Goal: Check status: Check status

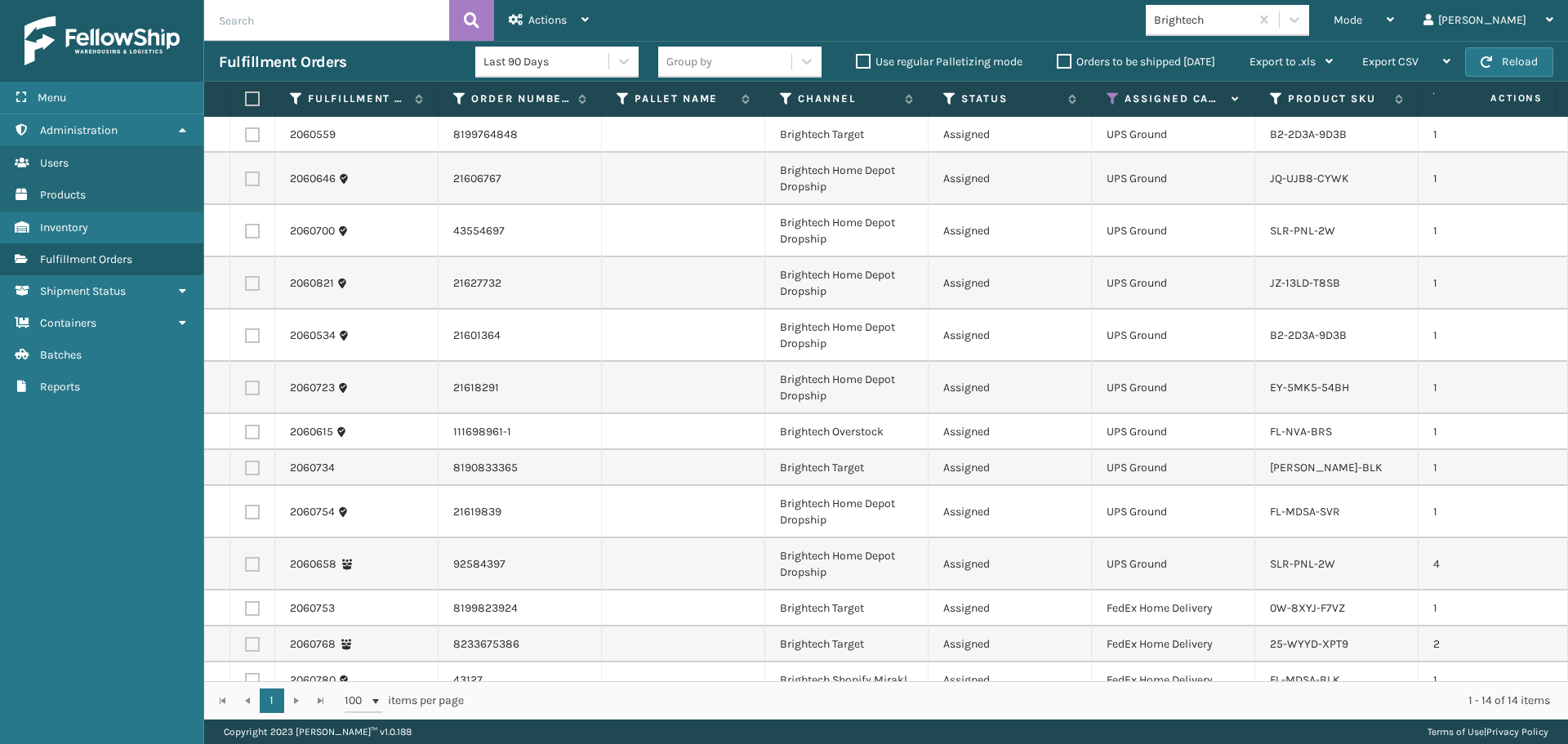
scroll to position [66, 0]
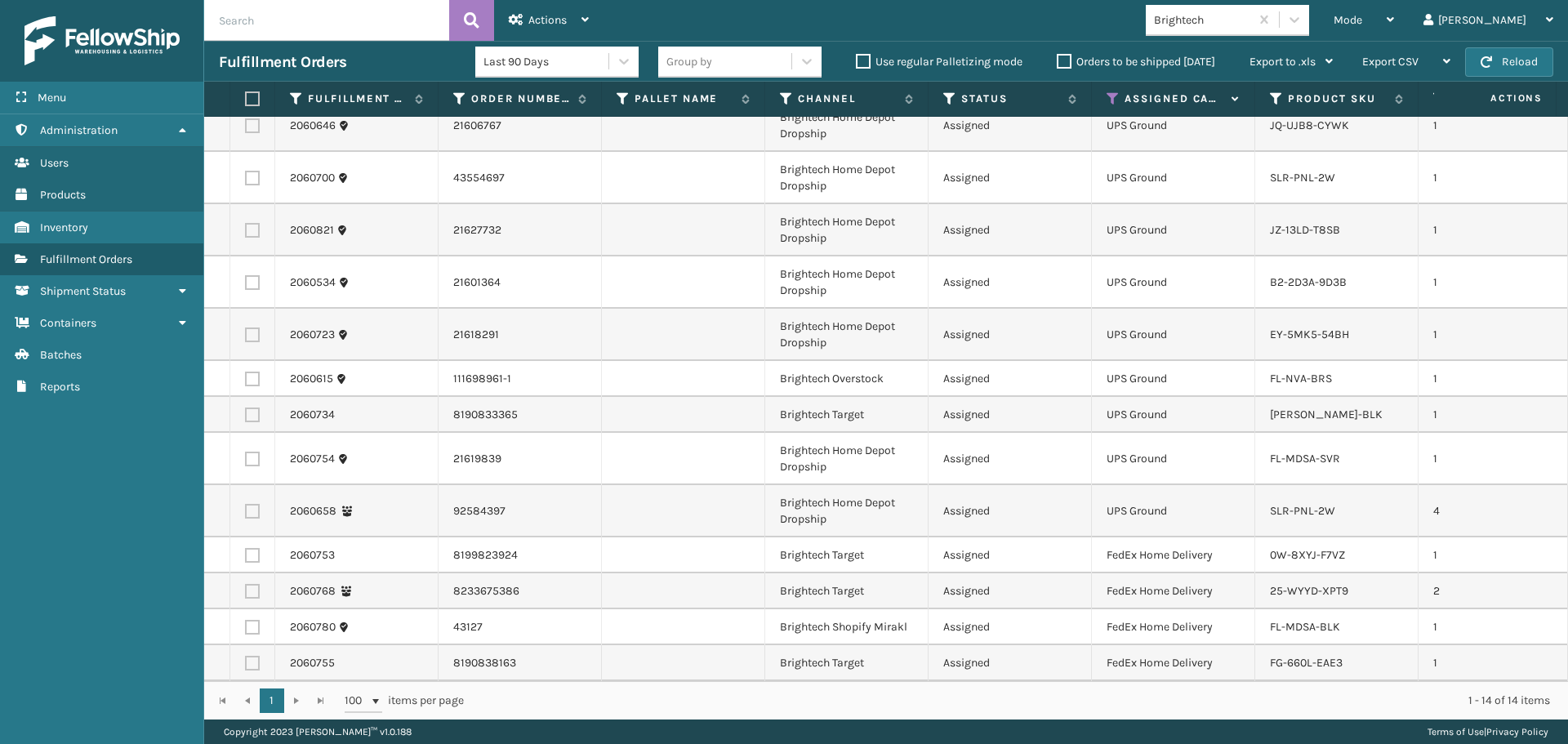
click at [233, 20] on input "text" at bounding box center [326, 20] width 245 height 40
click at [1394, 16] on div "Mode" at bounding box center [1363, 20] width 60 height 40
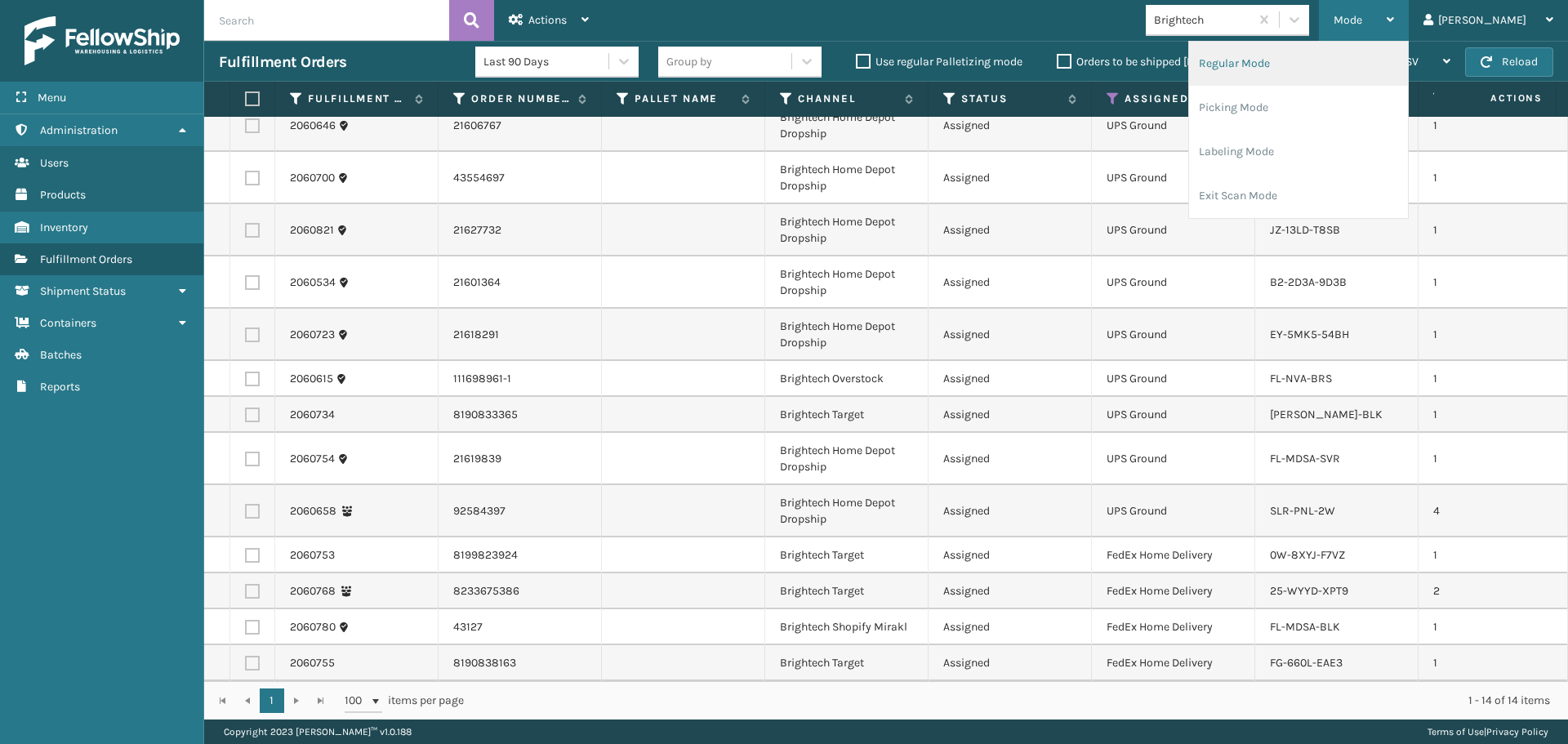
click at [1282, 41] on div "Regular Mode Picking Mode Labeling Mode Exit Scan Mode" at bounding box center [1299, 129] width 221 height 178
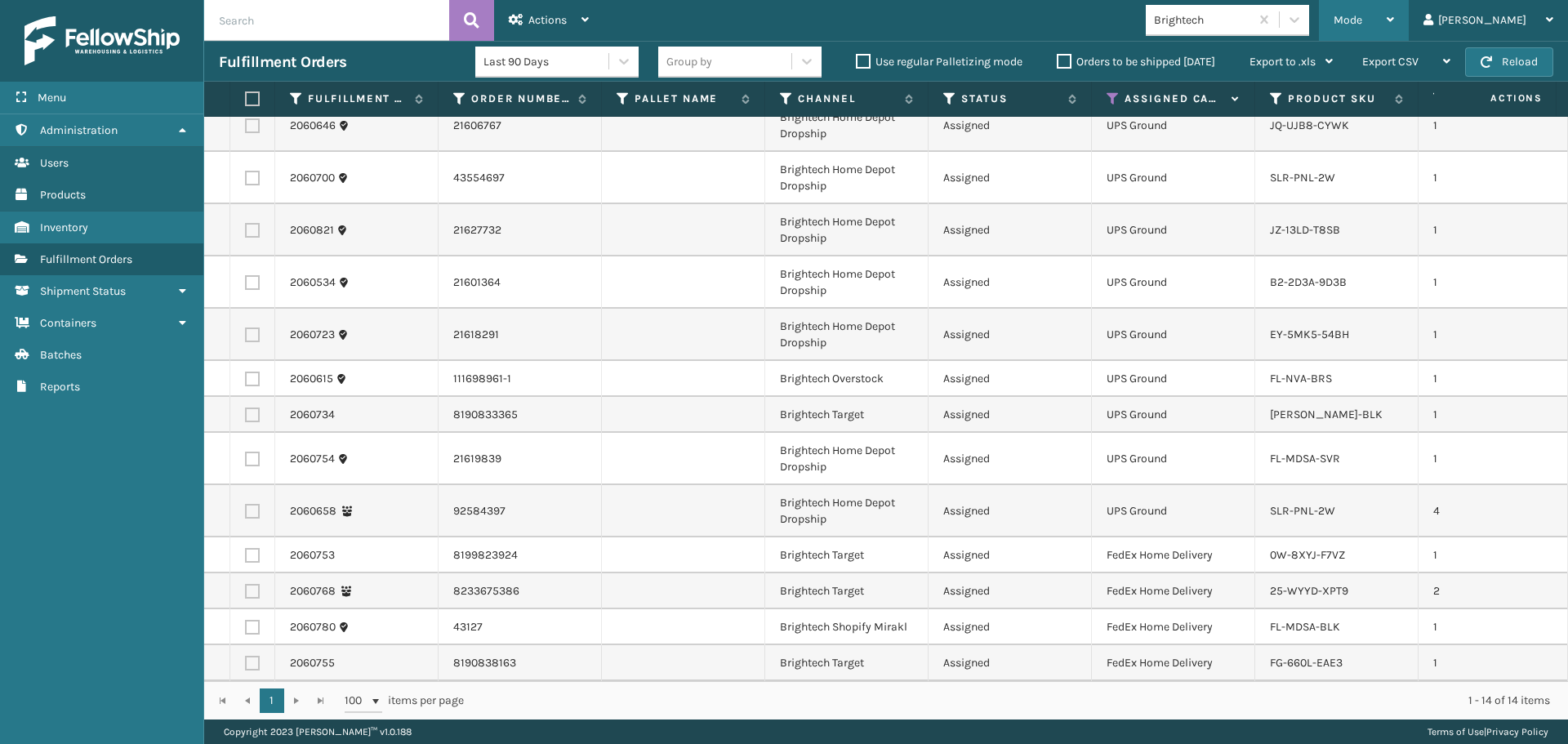
drag, startPoint x: 1411, startPoint y: 20, endPoint x: 1377, endPoint y: 44, distance: 41.6
click at [1362, 20] on span "Mode" at bounding box center [1348, 20] width 29 height 13
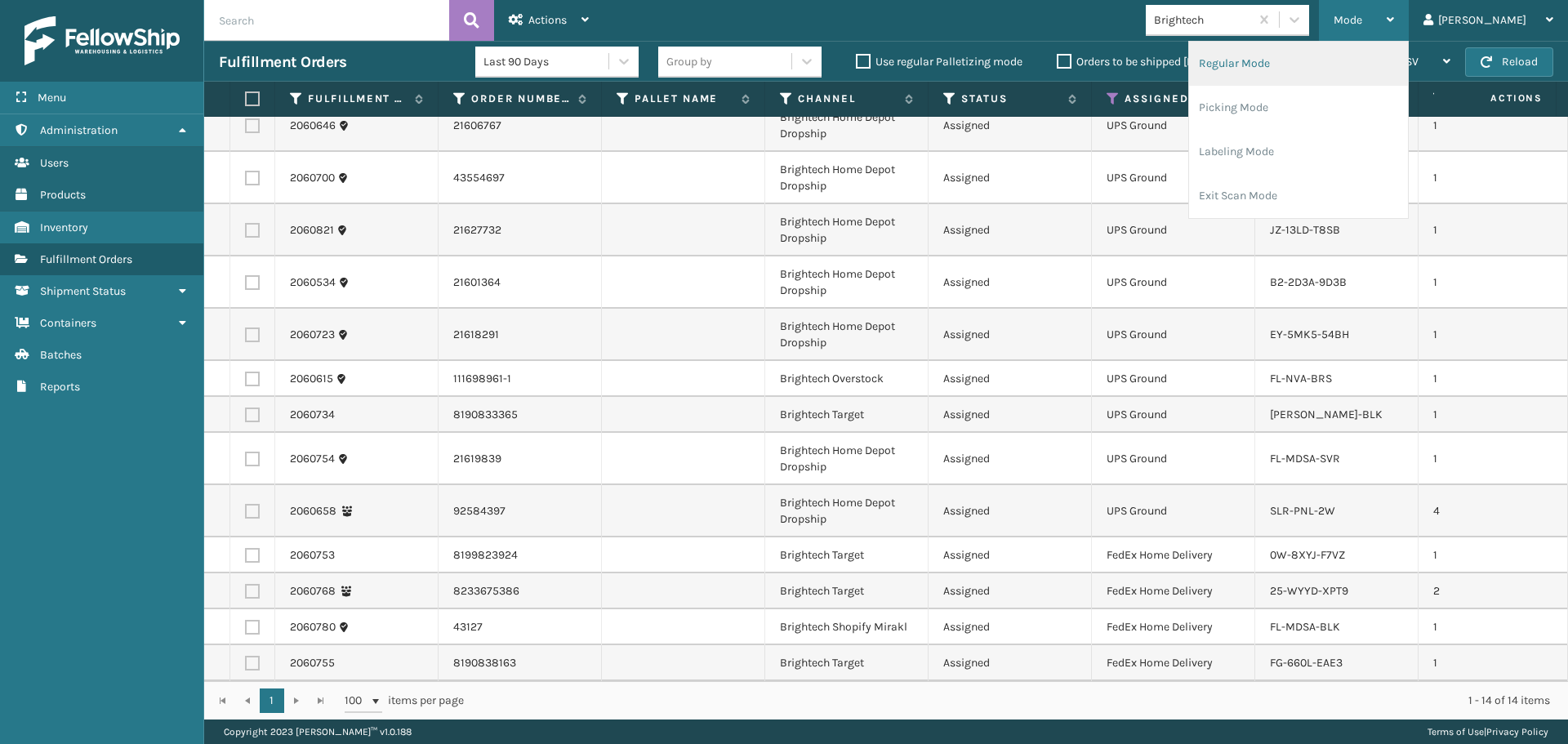
click at [1323, 62] on li "Regular Mode" at bounding box center [1299, 63] width 219 height 44
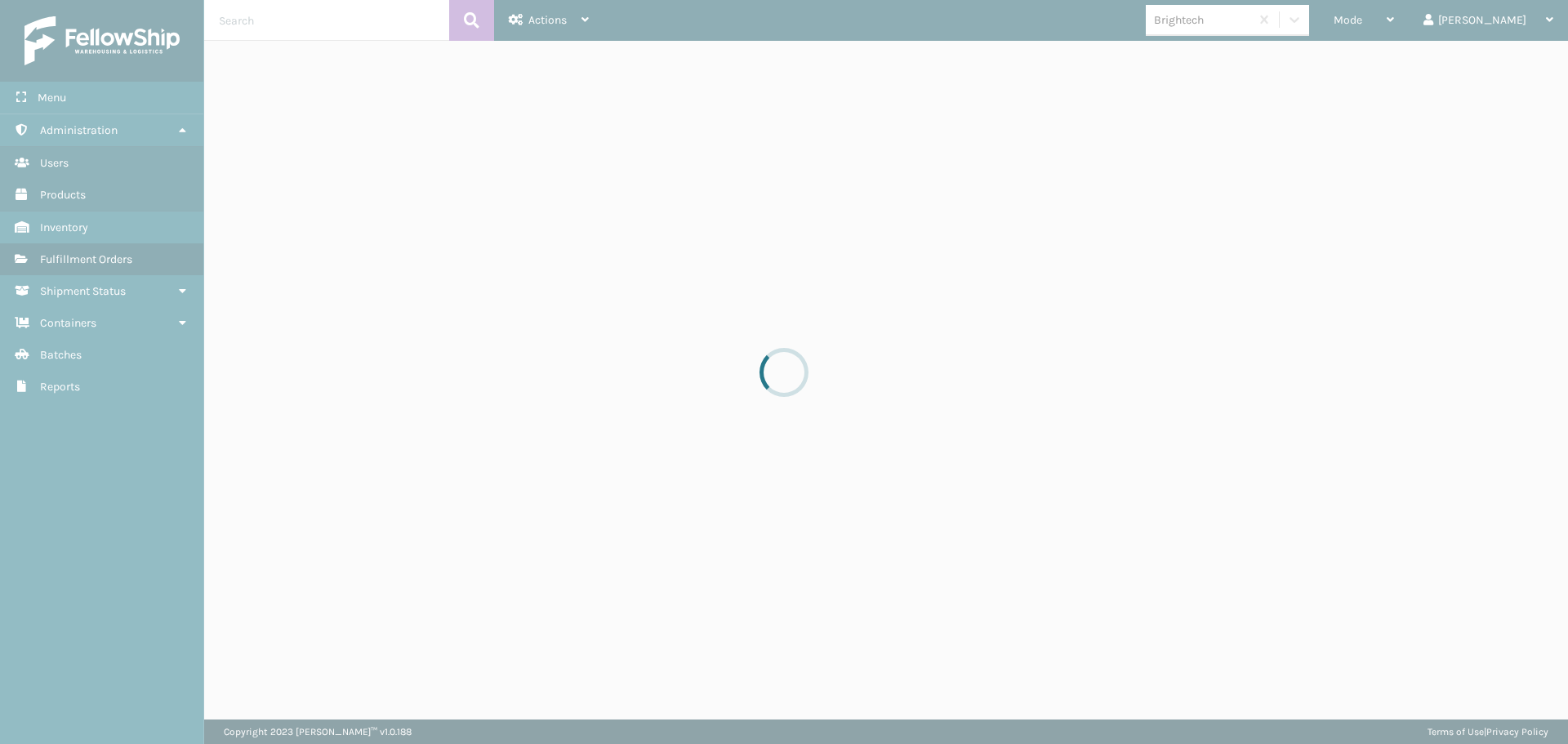
click at [1327, 18] on div at bounding box center [784, 372] width 1568 height 744
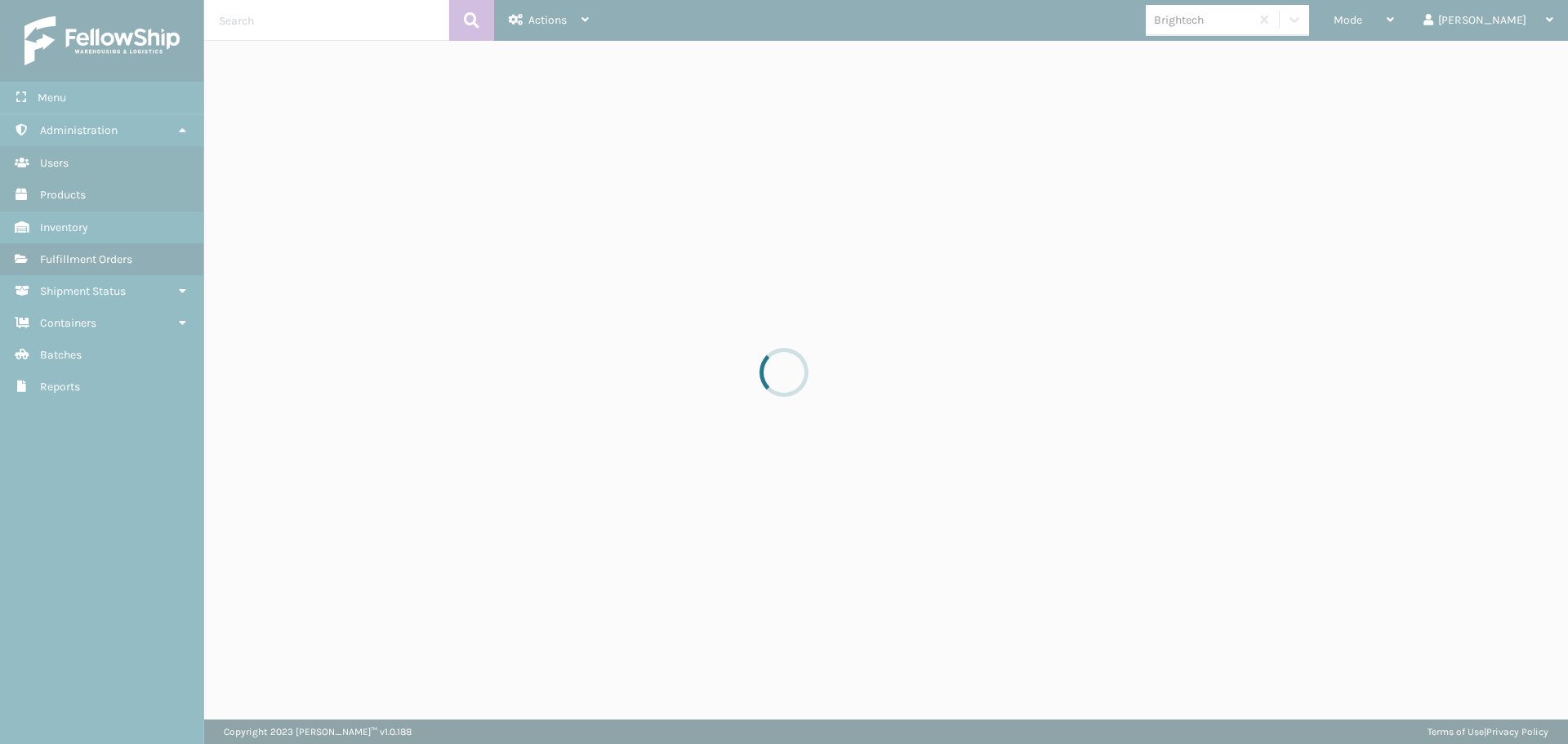
click at [1327, 18] on div at bounding box center [784, 372] width 1568 height 744
click at [1326, 19] on div at bounding box center [784, 372] width 1568 height 744
click at [1325, 18] on div at bounding box center [784, 372] width 1568 height 744
click at [1319, 18] on div at bounding box center [784, 372] width 1568 height 744
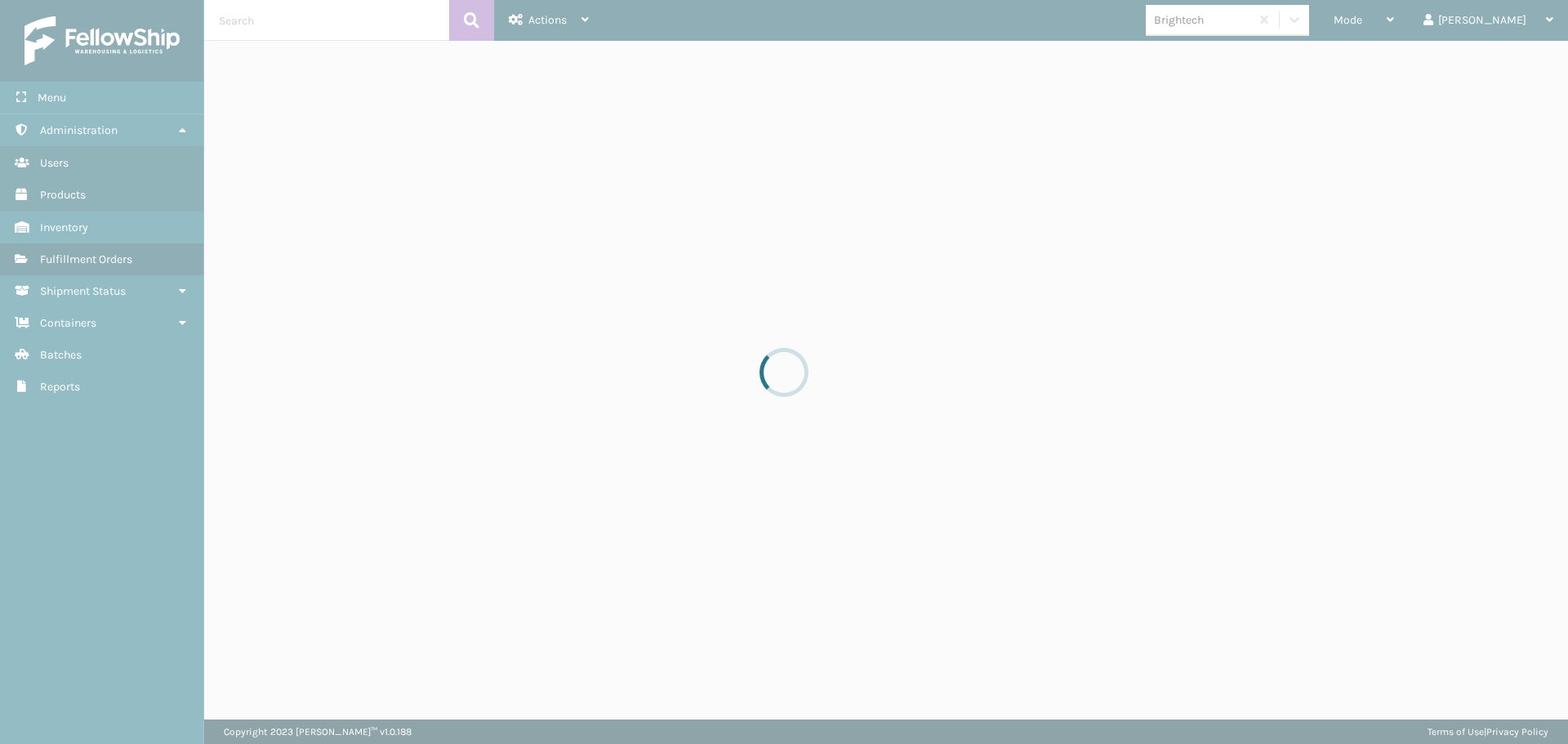
click at [1318, 18] on div at bounding box center [784, 372] width 1568 height 744
drag, startPoint x: 1318, startPoint y: 18, endPoint x: 1309, endPoint y: 23, distance: 10.3
click at [1309, 23] on div at bounding box center [784, 372] width 1568 height 744
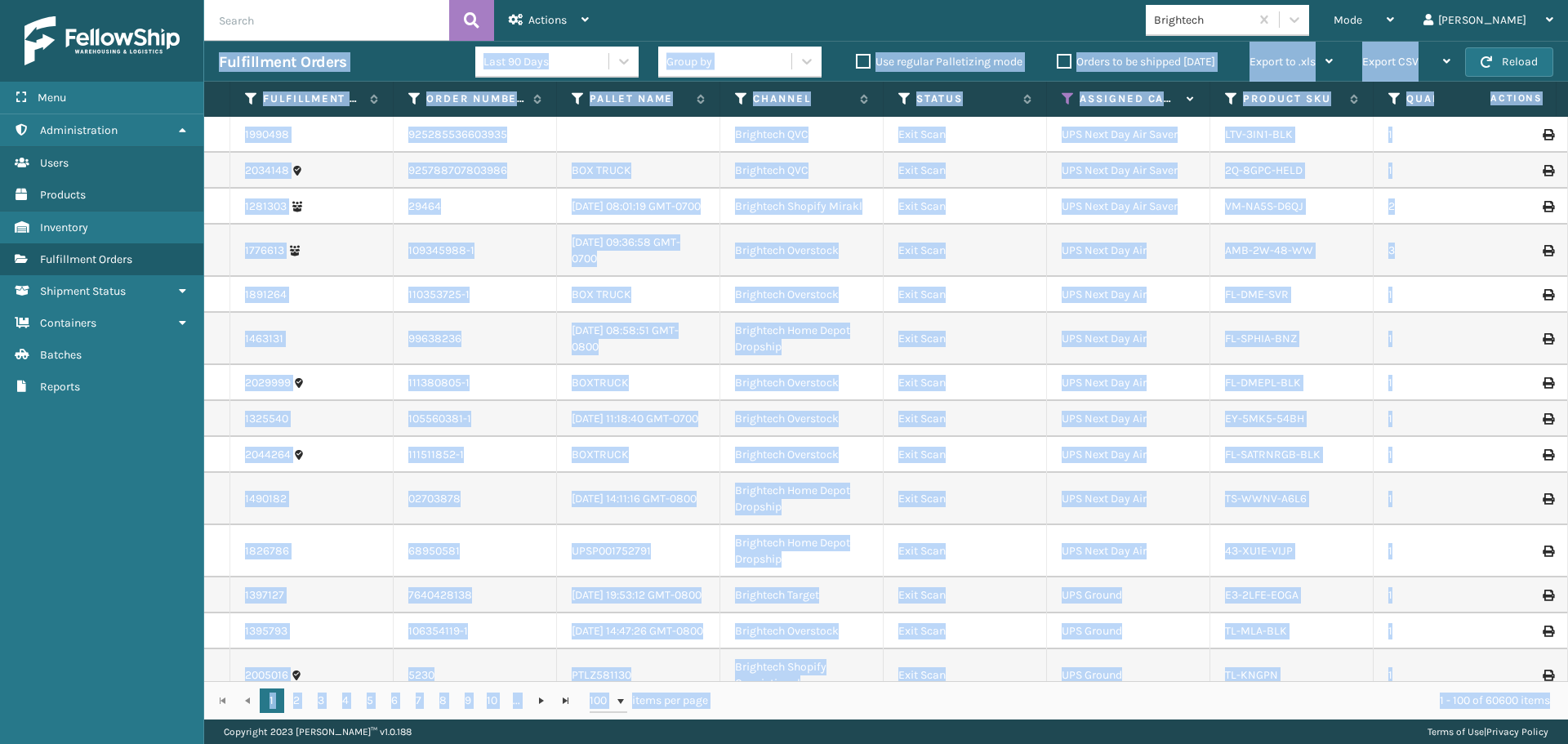
drag, startPoint x: 340, startPoint y: 45, endPoint x: 284, endPoint y: 49, distance: 56.1
click at [340, 45] on div "Fulfillment Orders Last 90 Days Group by Use regular Palletizing mode Orders to…" at bounding box center [885, 60] width 1364 height 40
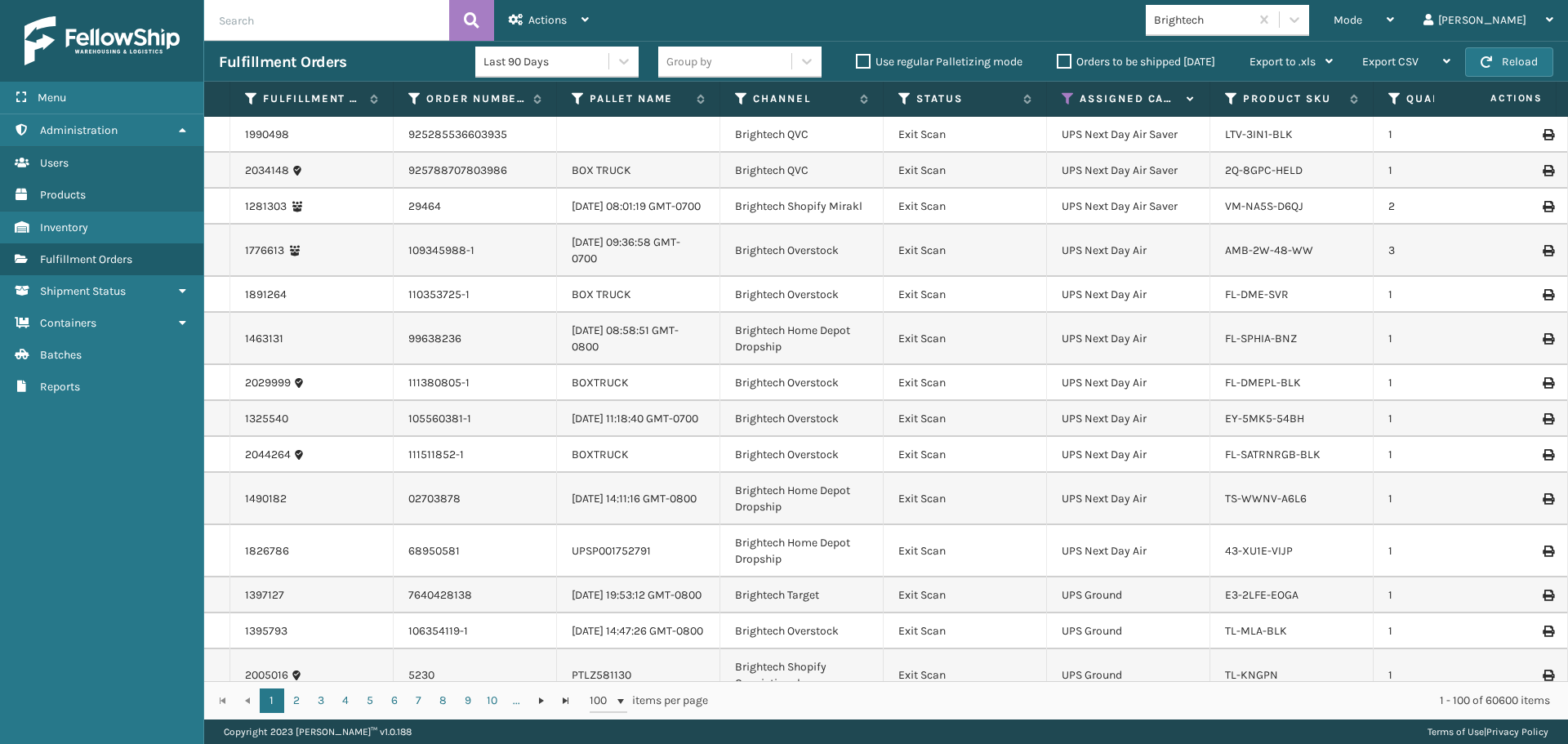
click at [275, 29] on input "text" at bounding box center [326, 20] width 245 height 40
paste input "SA530550"
type input "SA530550"
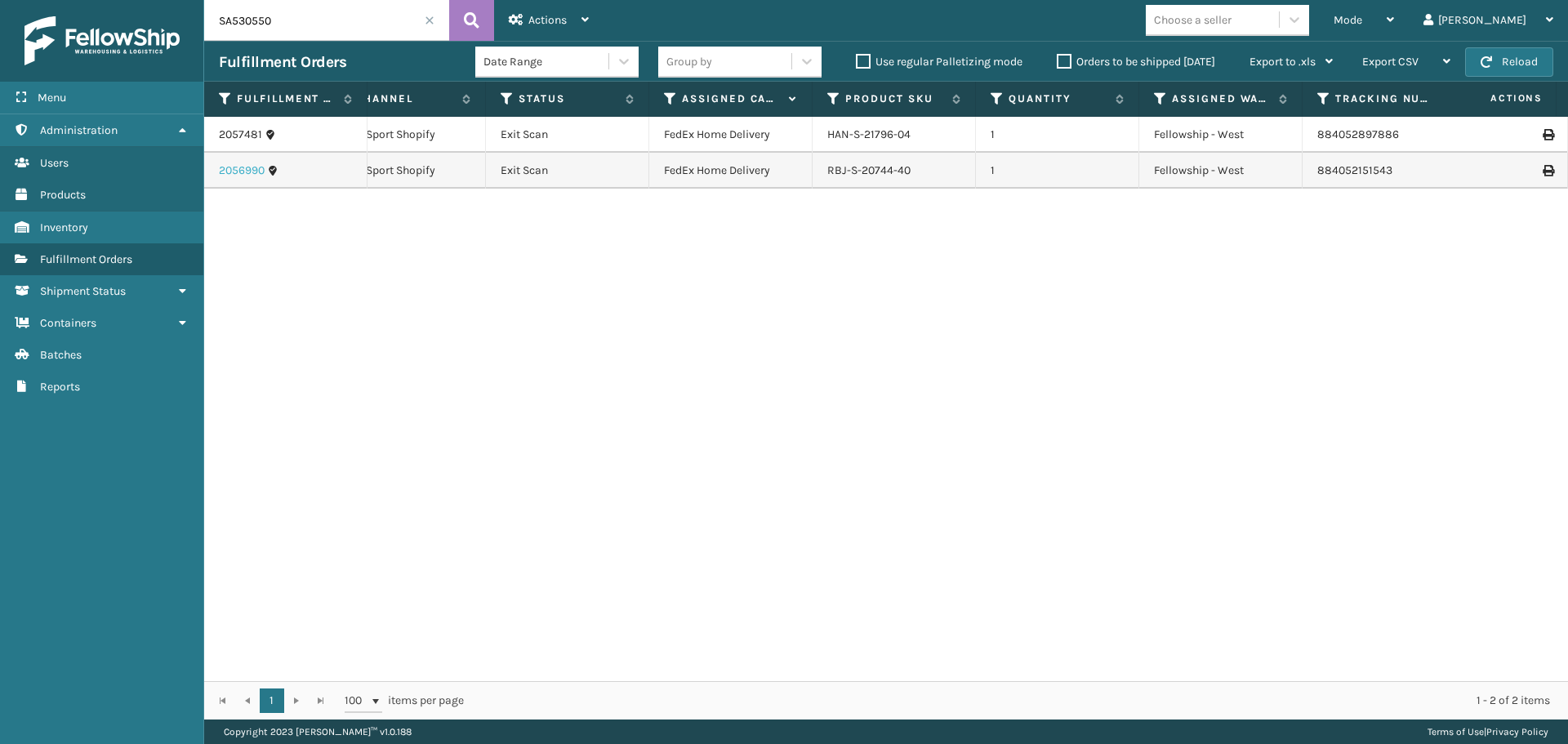
click at [234, 170] on link "2056990" at bounding box center [242, 171] width 46 height 16
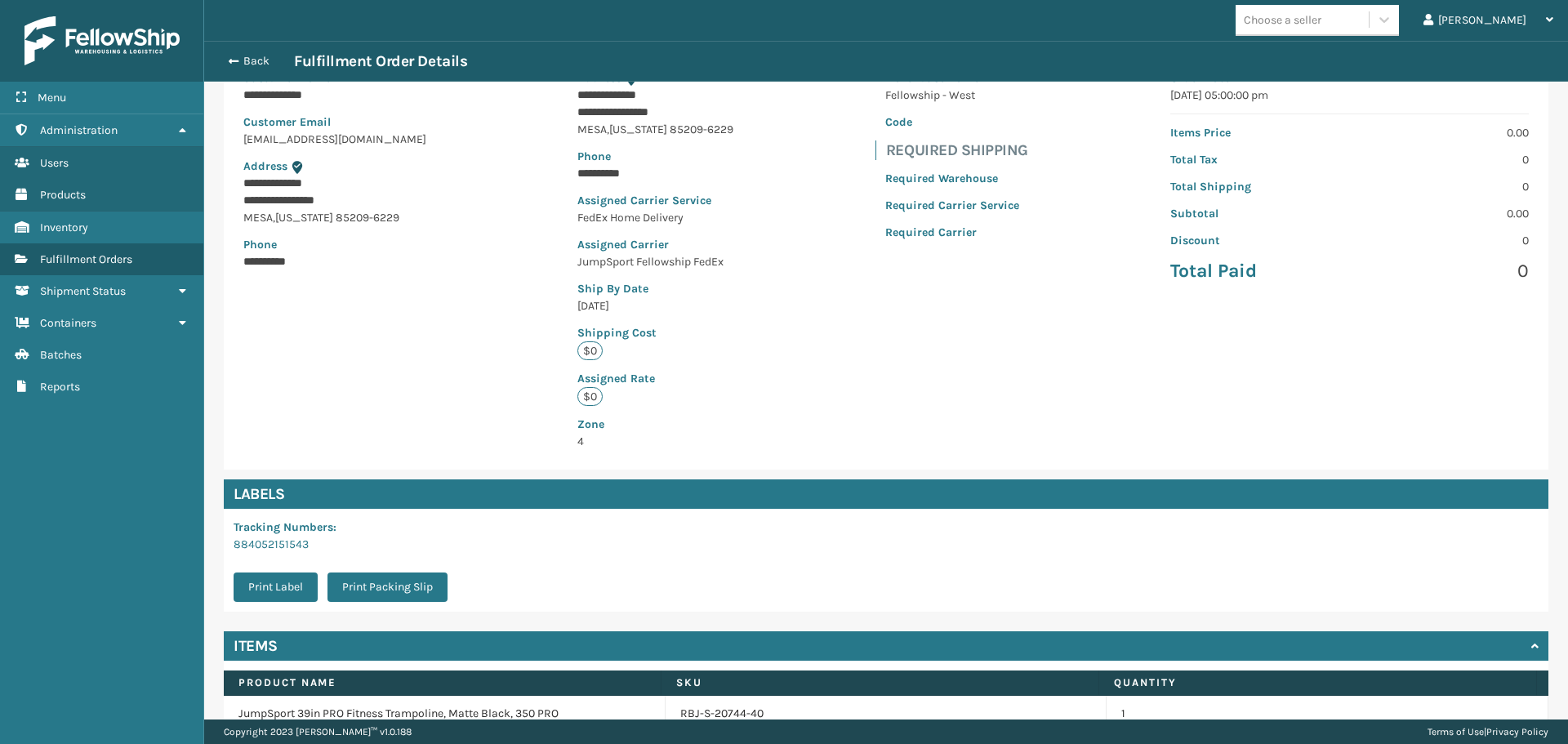
scroll to position [239, 0]
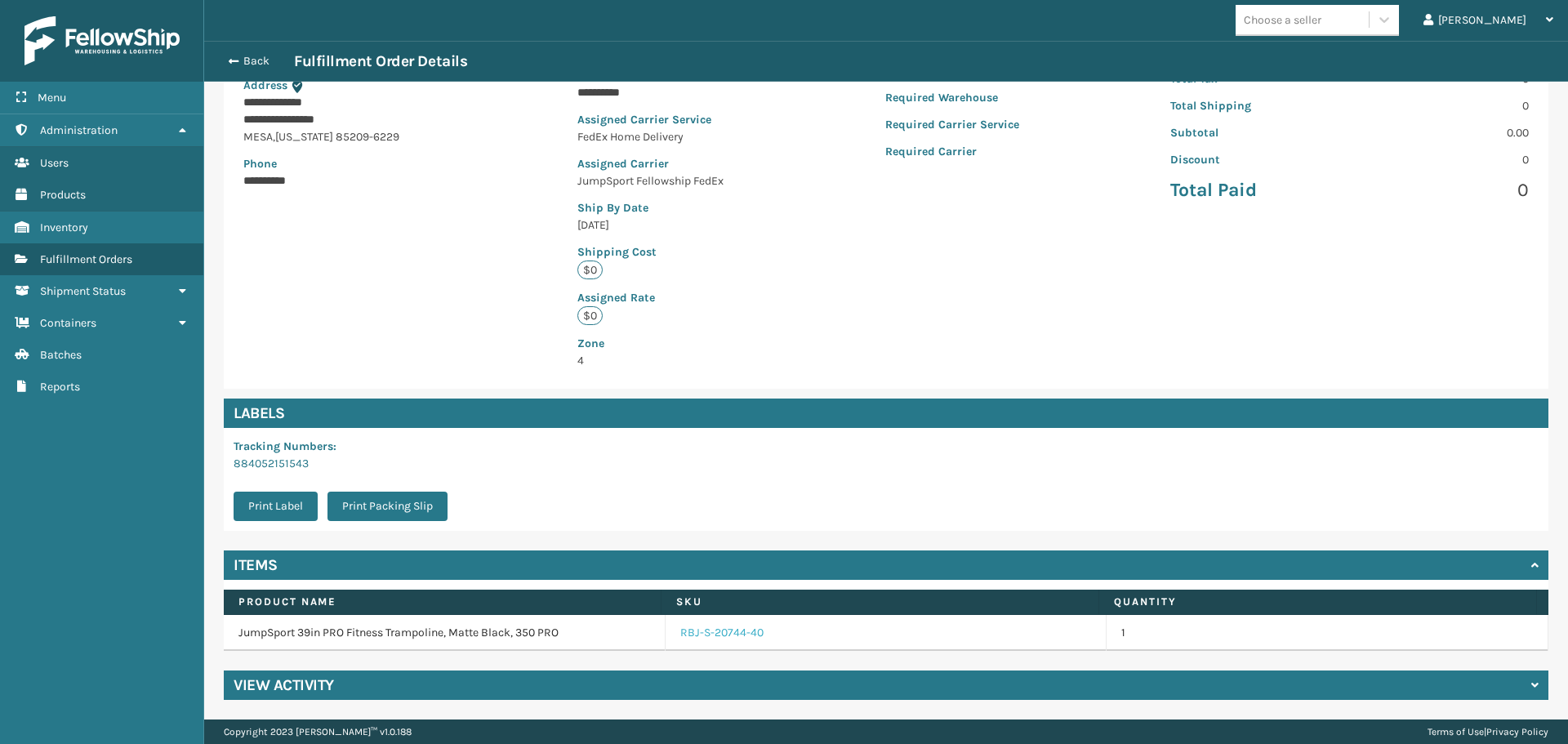
drag, startPoint x: 722, startPoint y: 683, endPoint x: 725, endPoint y: 625, distance: 58.1
click at [721, 681] on div "View Activity" at bounding box center [885, 686] width 1325 height 30
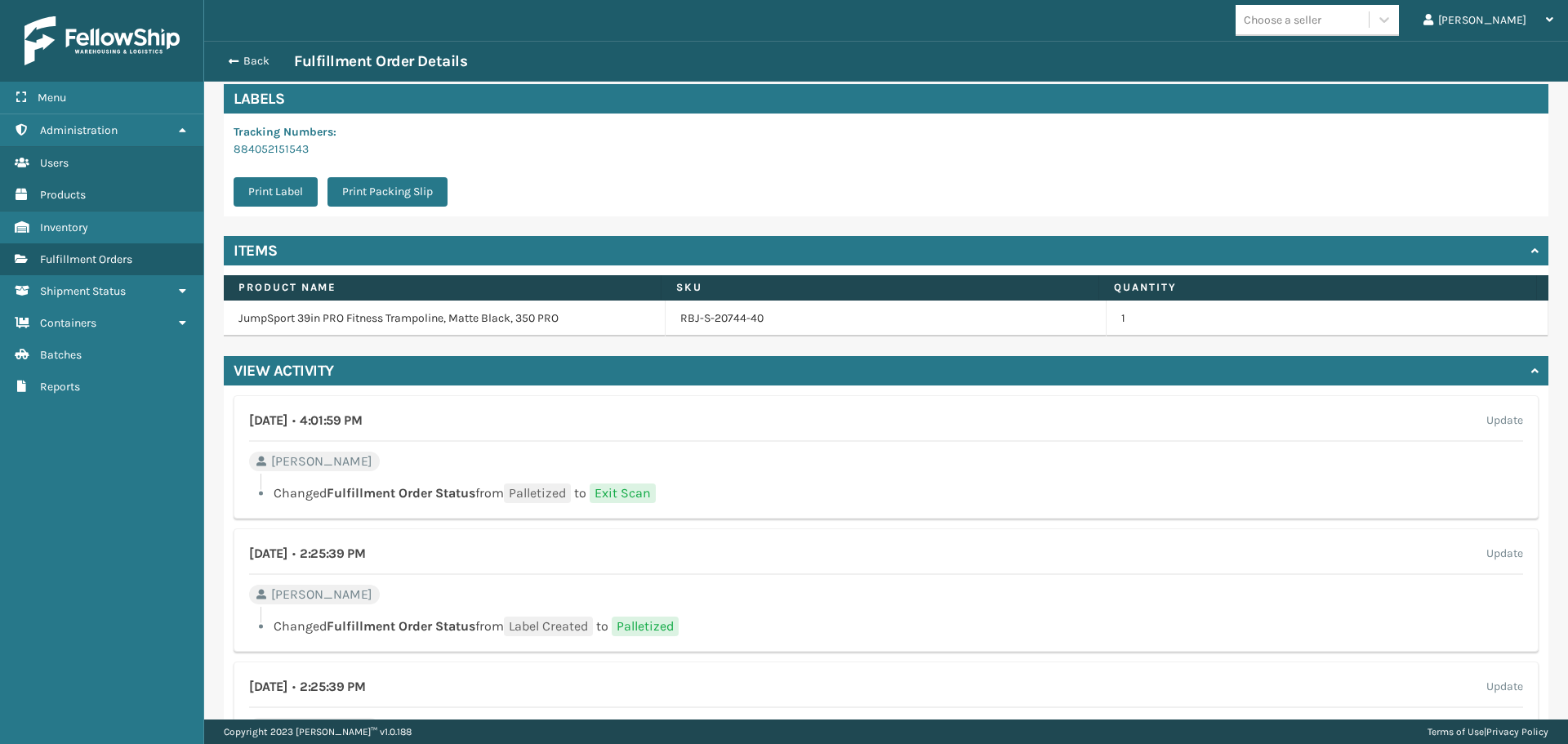
scroll to position [634, 0]
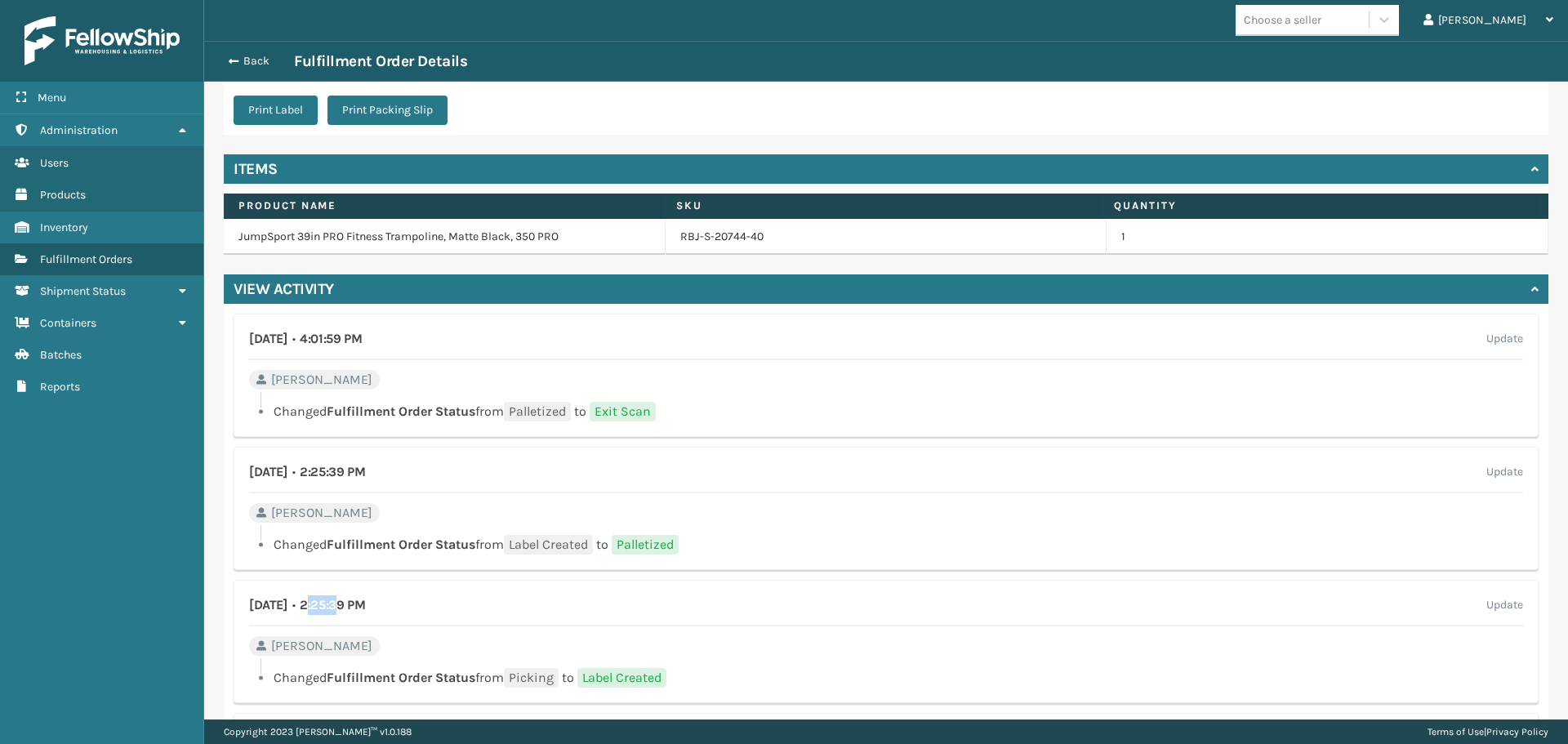
drag, startPoint x: 393, startPoint y: 605, endPoint x: 419, endPoint y: 606, distance: 26.0
click at [365, 606] on h4 "[DATE] • 2:25:39 PM" at bounding box center [306, 606] width 116 height 20
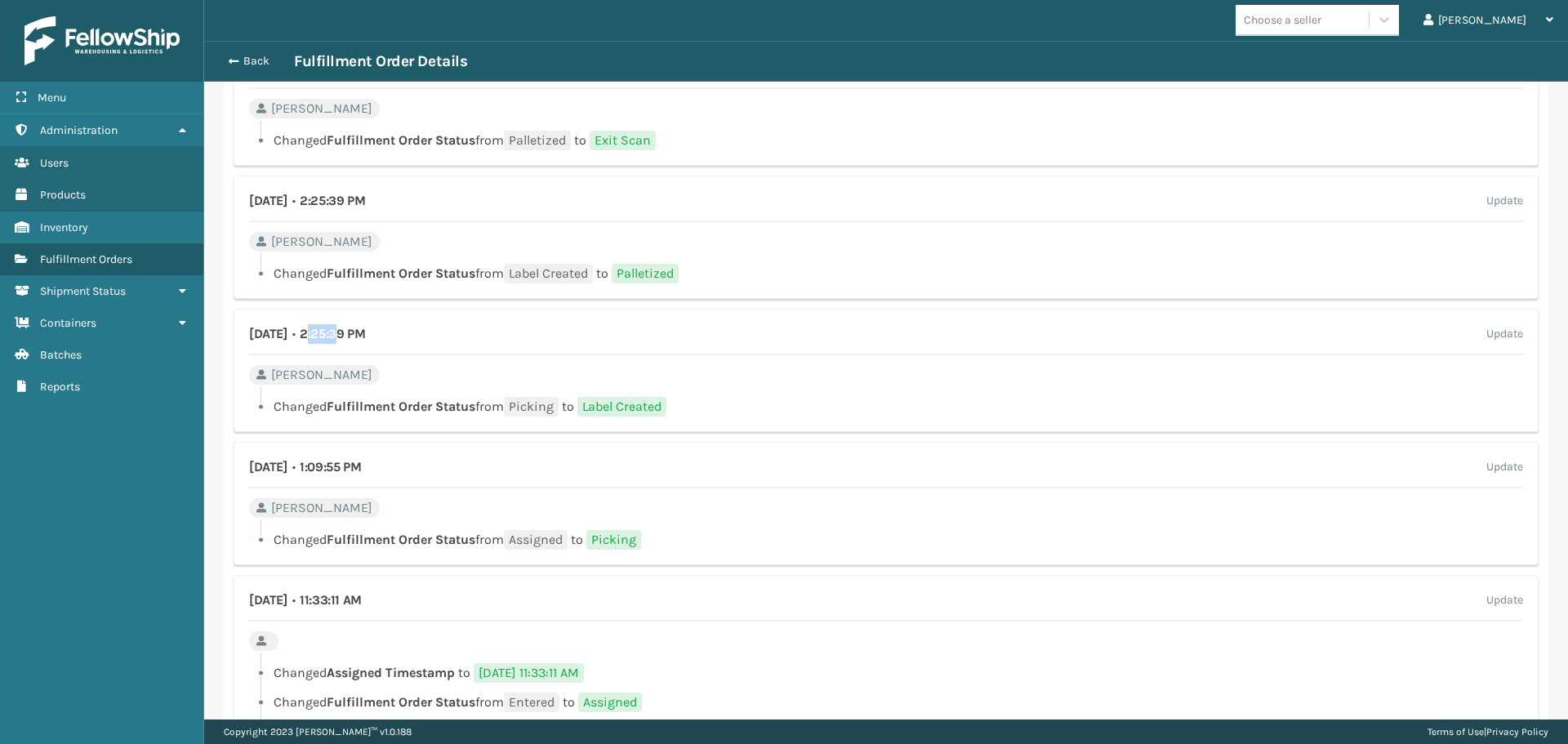
scroll to position [879, 0]
